Goal: Navigation & Orientation: Find specific page/section

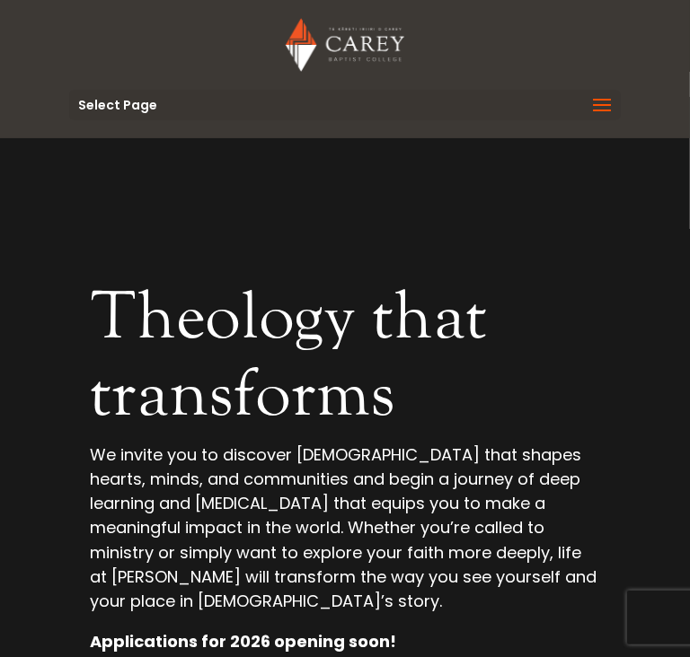
click at [591, 113] on span at bounding box center [601, 117] width 29 height 50
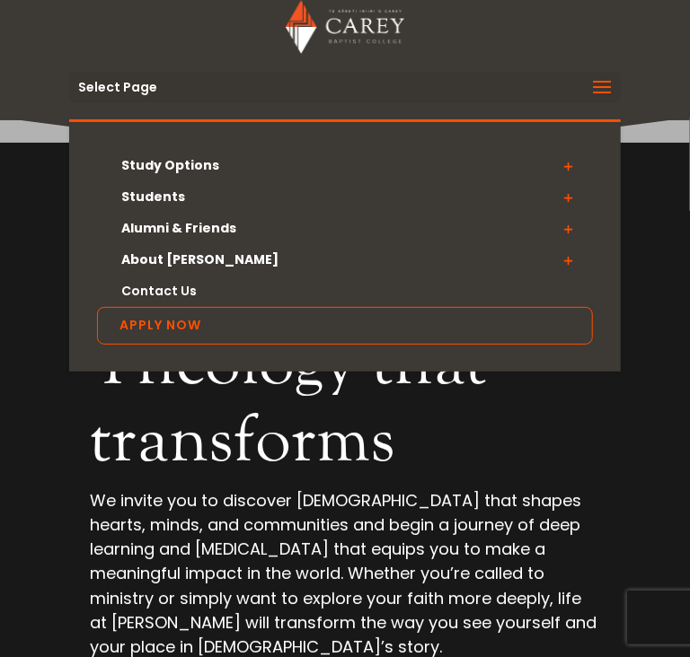
scroll to position [13, 0]
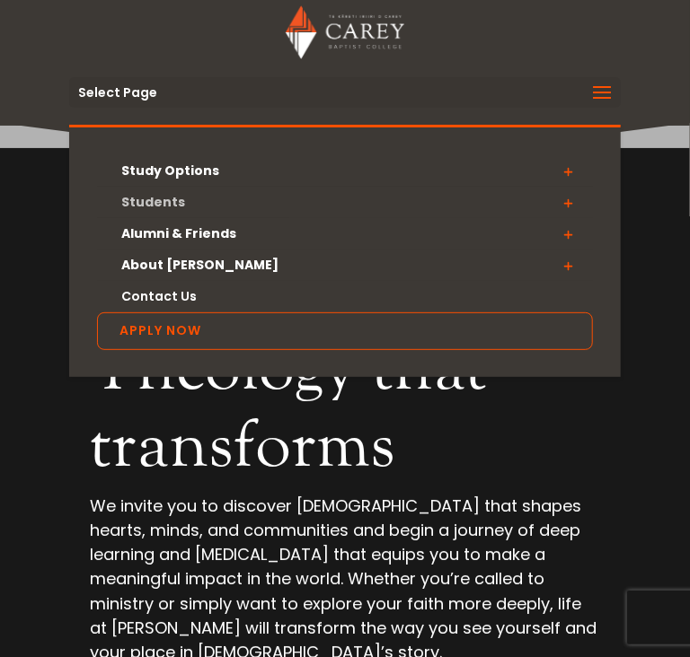
click at [171, 195] on link "Students" at bounding box center [345, 202] width 497 height 31
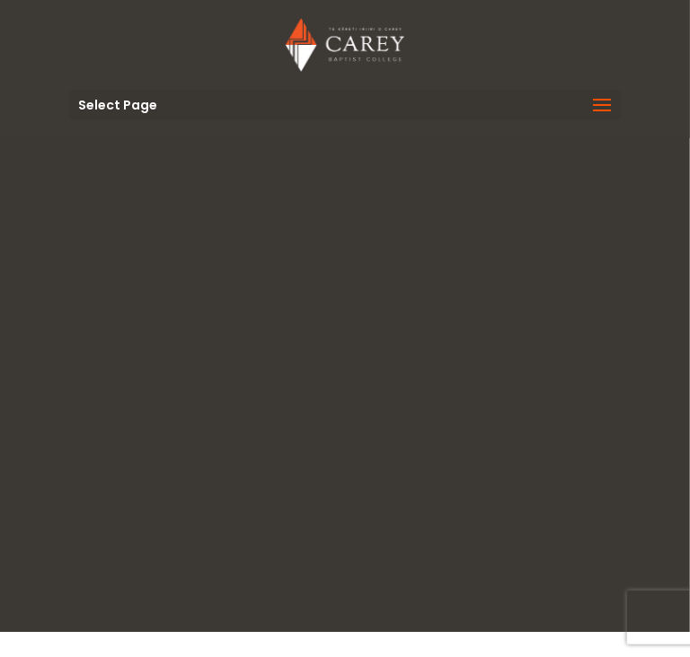
click at [602, 105] on span at bounding box center [601, 117] width 29 height 50
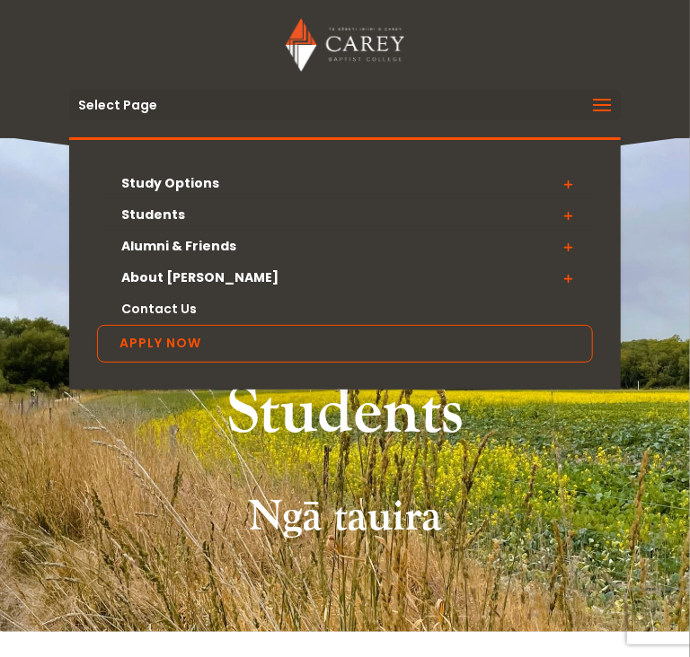
click at [573, 213] on span at bounding box center [567, 215] width 50 height 32
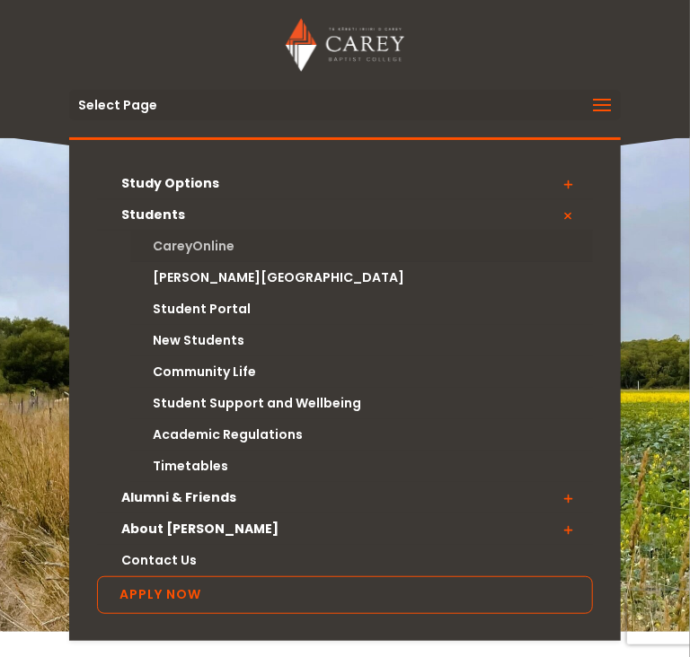
click at [224, 235] on link "CareyOnline" at bounding box center [361, 246] width 463 height 31
